Goal: Book appointment/travel/reservation

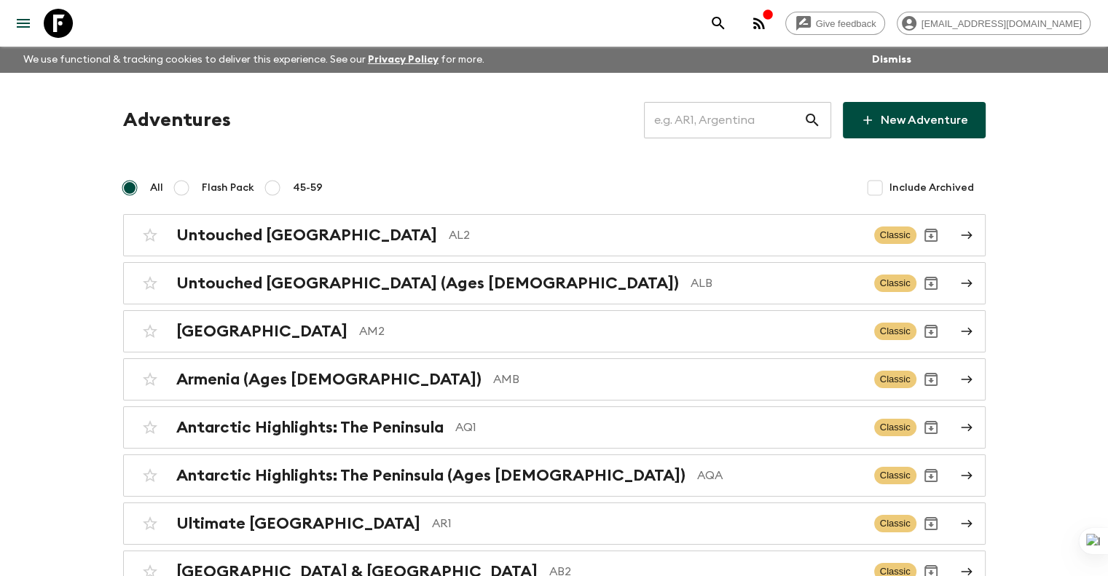
click at [739, 127] on input "text" at bounding box center [724, 120] width 160 height 41
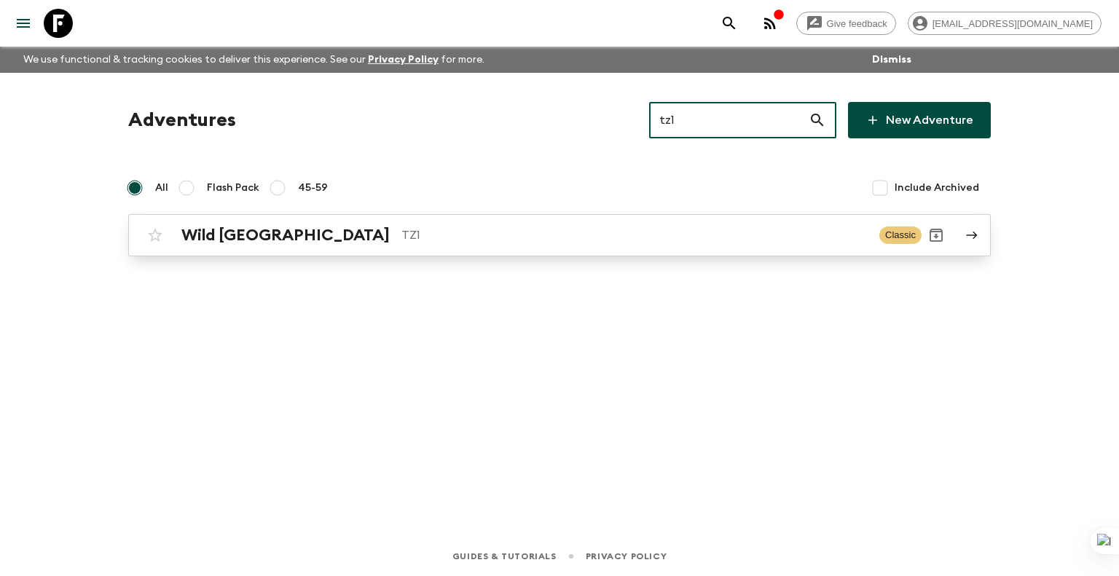
type input "tz1"
click at [716, 224] on div "Wild Tanzania TZ1 Classic" at bounding box center [531, 235] width 781 height 29
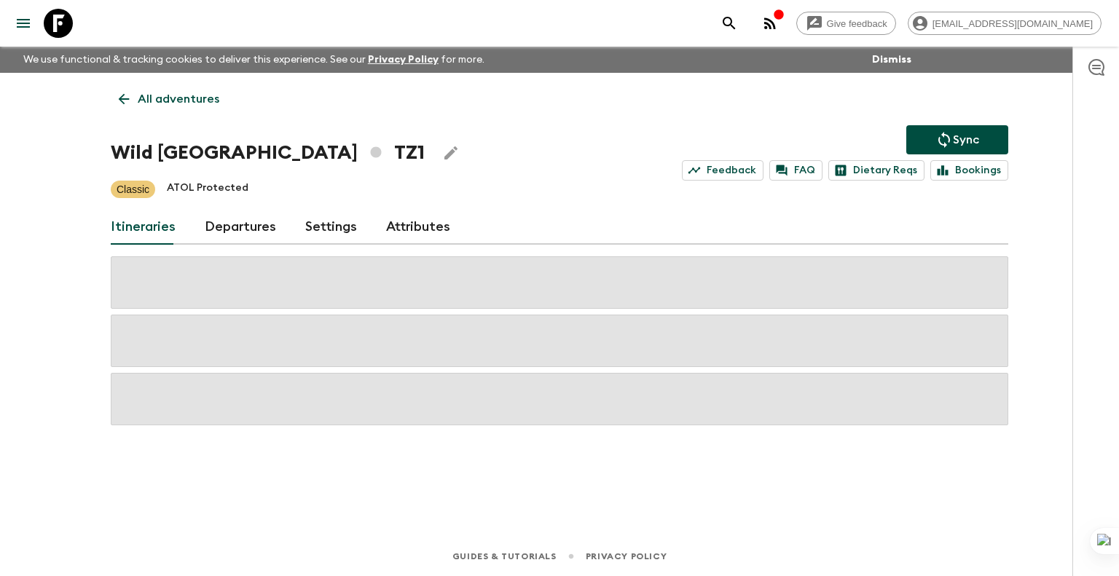
click at [242, 229] on link "Departures" at bounding box center [240, 227] width 71 height 35
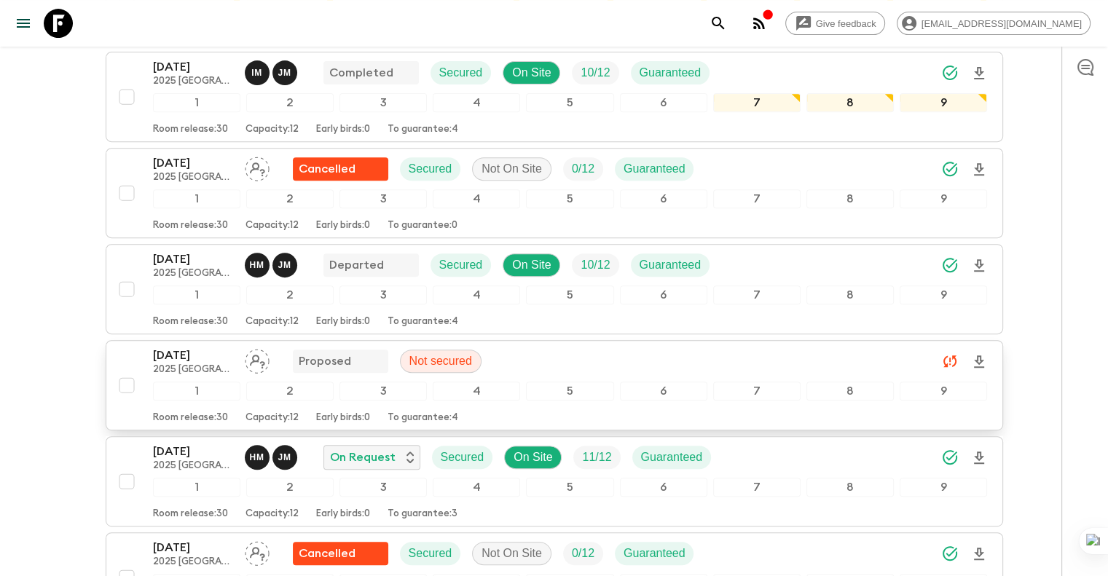
scroll to position [594, 0]
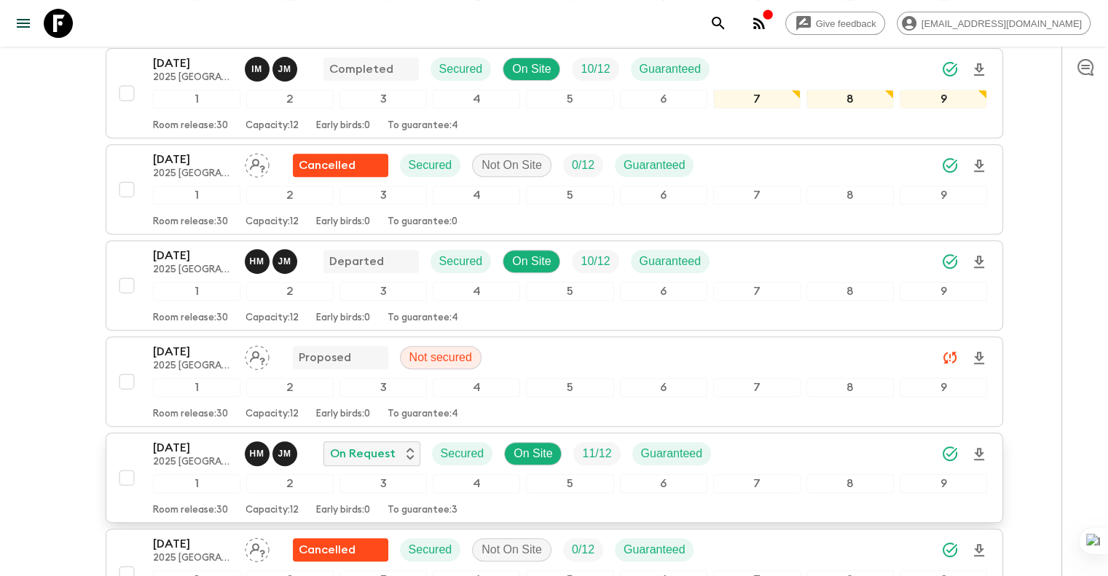
click at [191, 449] on p "[DATE]" at bounding box center [193, 447] width 80 height 17
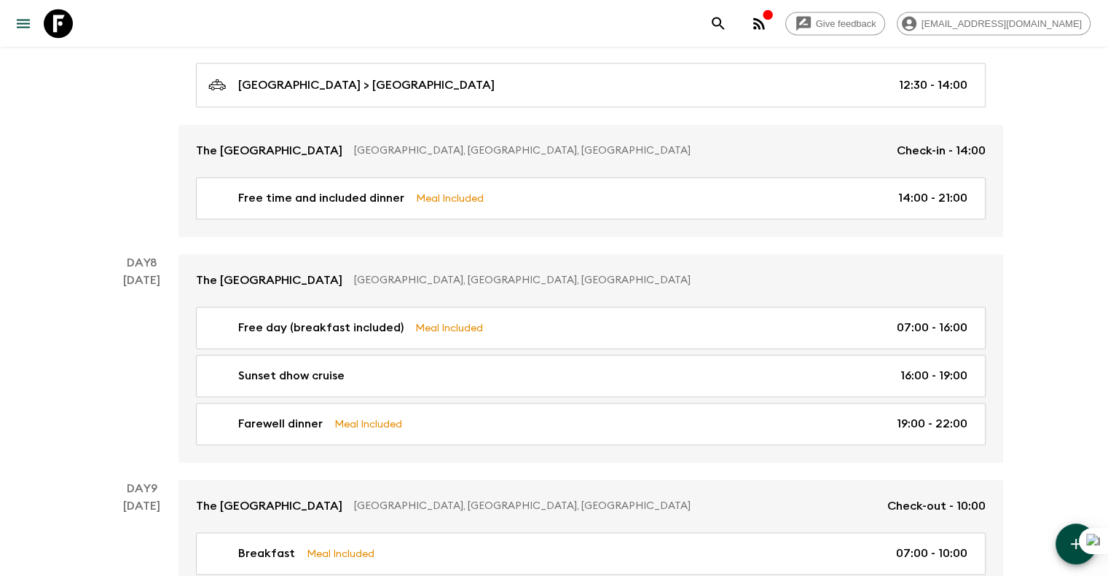
scroll to position [2157, 0]
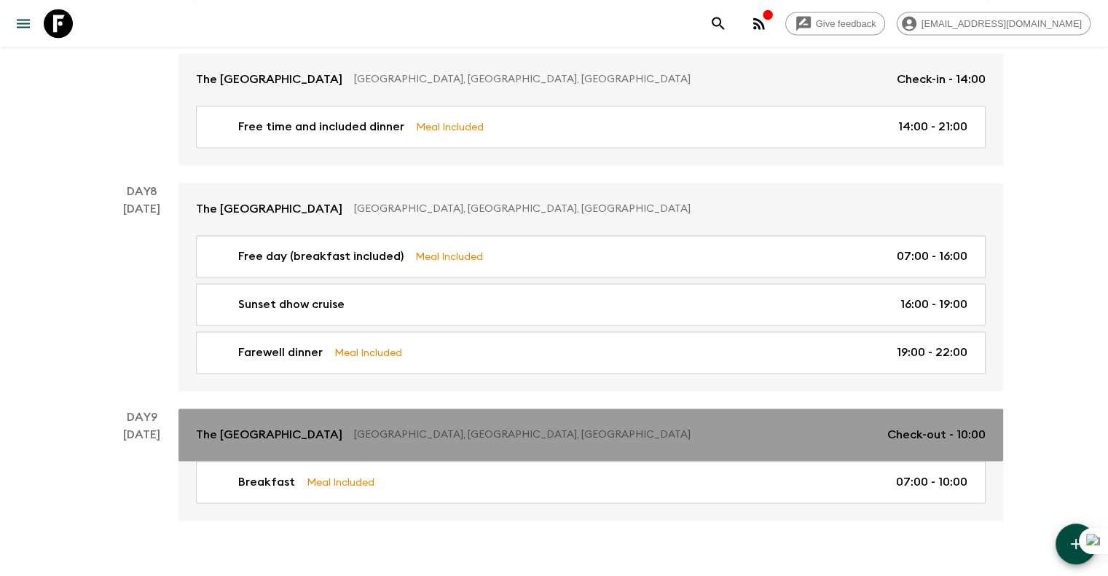
click at [597, 409] on link "The [GEOGRAPHIC_DATA], [GEOGRAPHIC_DATA], [GEOGRAPHIC_DATA] of Check-out - 10:00" at bounding box center [590, 435] width 825 height 52
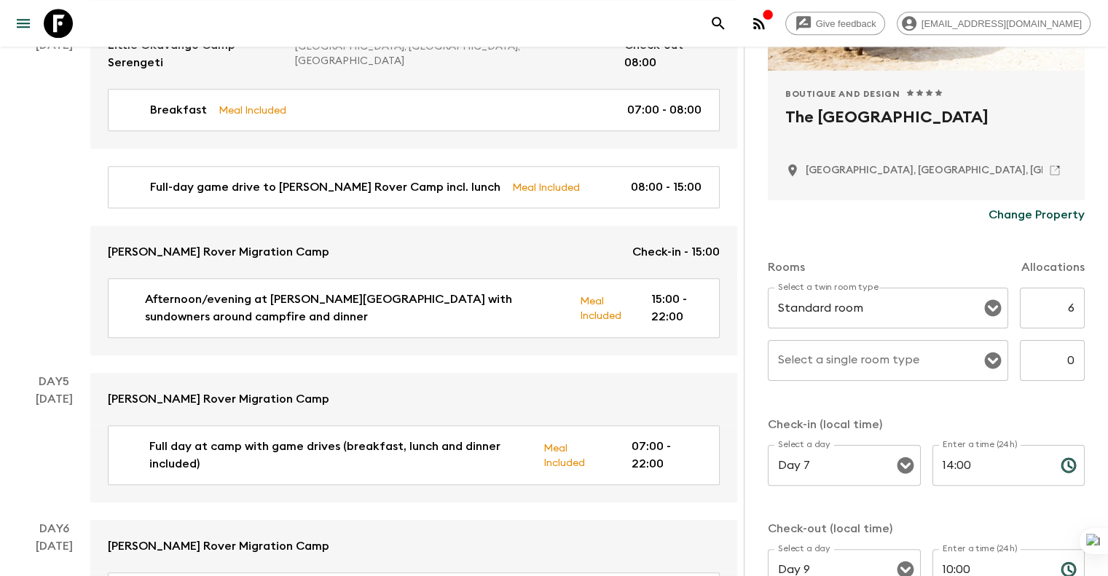
scroll to position [1160, 0]
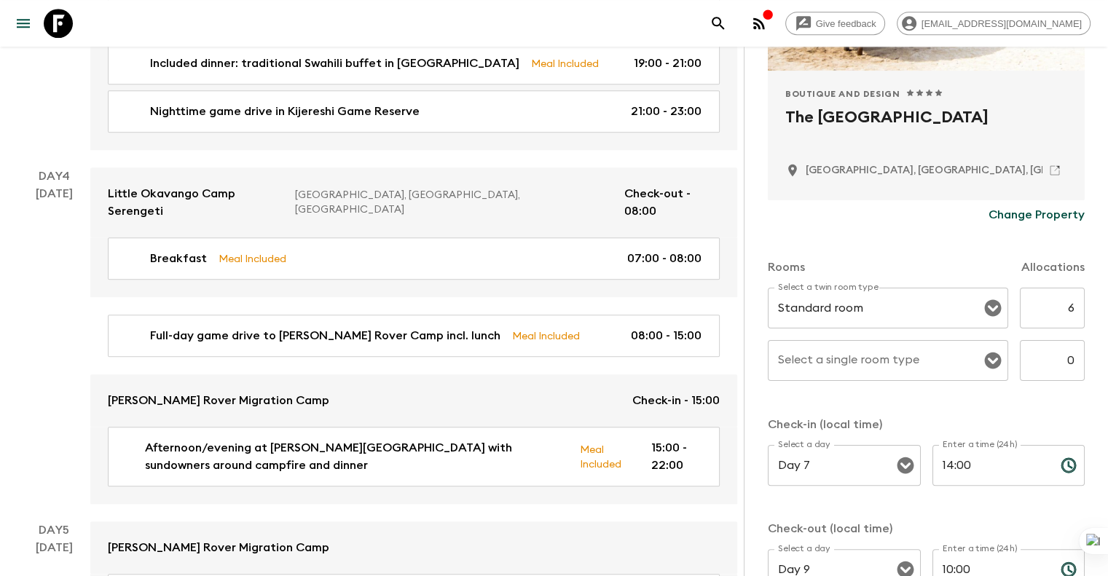
click at [877, 130] on h2 "The [GEOGRAPHIC_DATA]" at bounding box center [926, 129] width 282 height 47
copy div "The [GEOGRAPHIC_DATA]"
